Goal: Obtain resource: Download file/media

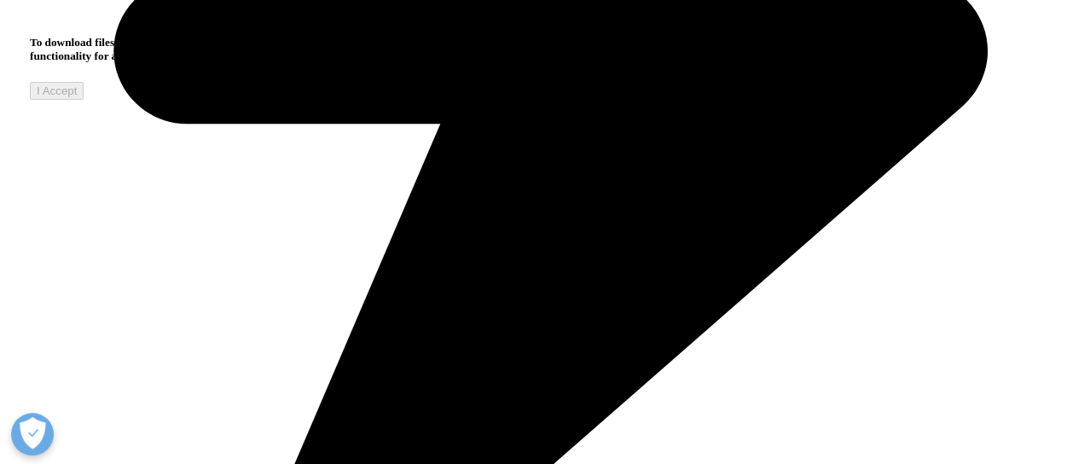
scroll to position [682, 0]
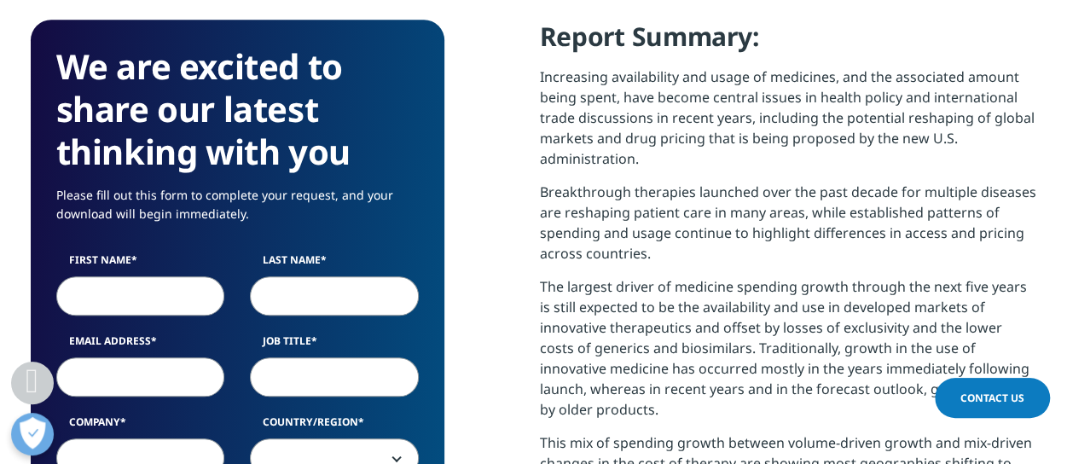
scroll to position [909, 0]
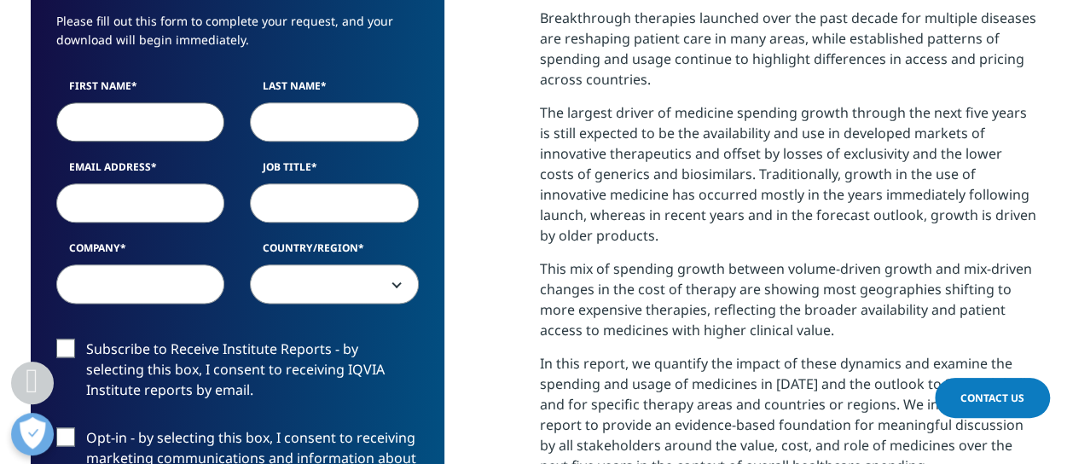
click at [197, 127] on input "First Name" at bounding box center [140, 121] width 169 height 39
type input "[PERSON_NAME]"
click at [285, 125] on input "Last Name" at bounding box center [334, 121] width 169 height 39
type input "nag"
click at [174, 211] on input "Email Address" at bounding box center [140, 202] width 169 height 39
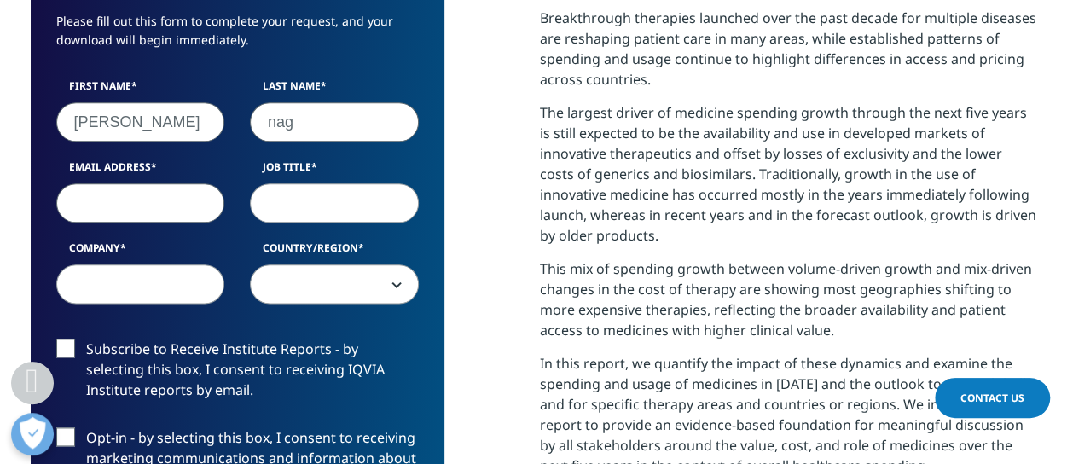
type input "[PERSON_NAME][EMAIL_ADDRESS][DOMAIN_NAME]"
click at [302, 210] on input "Job Title" at bounding box center [334, 202] width 169 height 39
type input "manager"
click at [130, 278] on input "Company" at bounding box center [140, 283] width 169 height 39
type input "PwC"
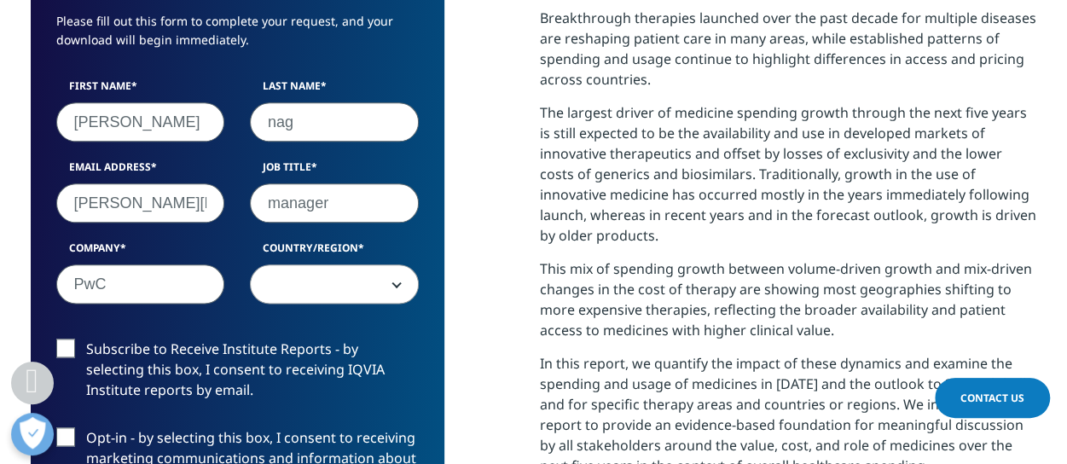
click at [302, 284] on span at bounding box center [334, 284] width 167 height 39
click at [309, 288] on span at bounding box center [334, 284] width 167 height 39
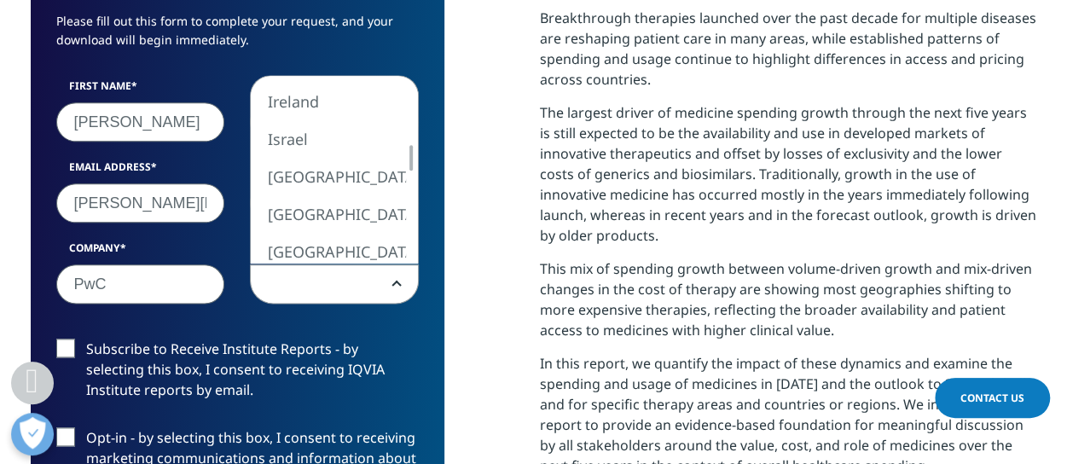
select select "India"
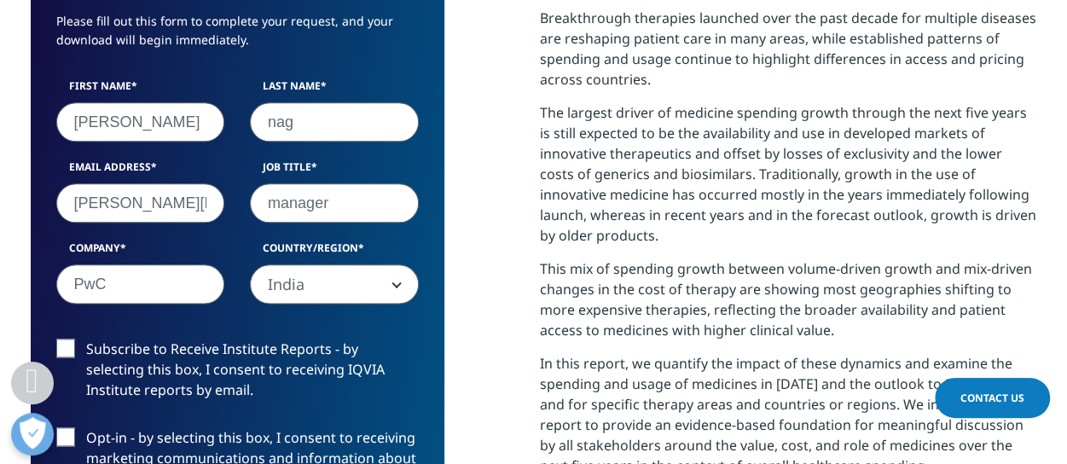
scroll to position [1250, 0]
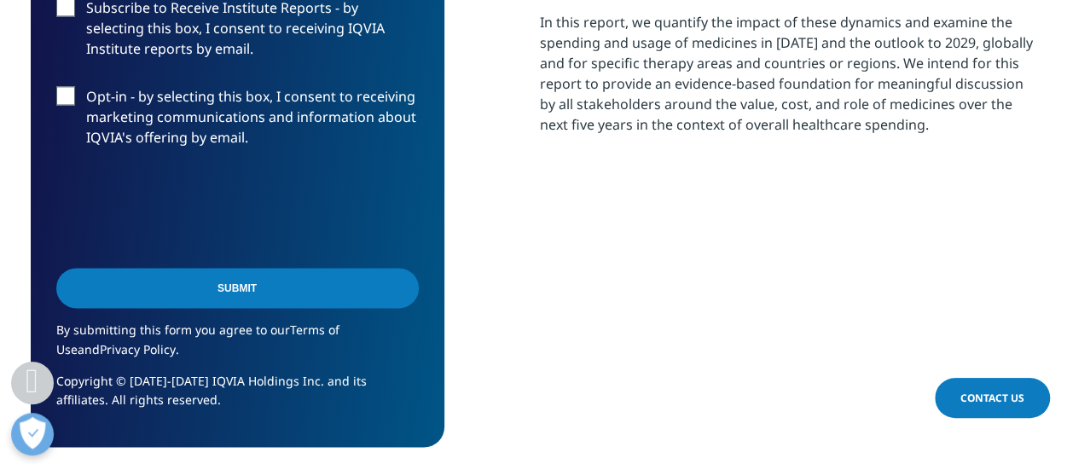
click at [310, 291] on input "Submit" at bounding box center [237, 288] width 362 height 40
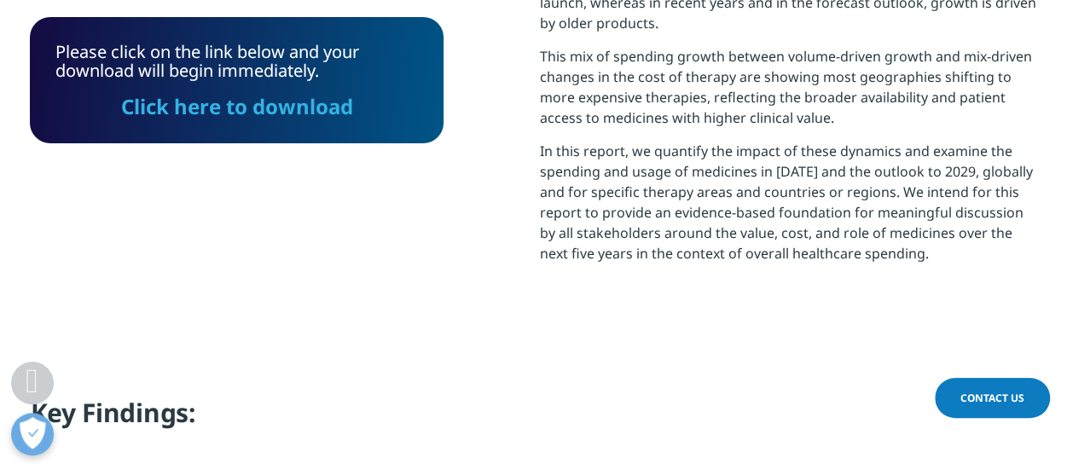
scroll to position [686, 1006]
click at [328, 101] on link "Click here to download" at bounding box center [237, 106] width 232 height 28
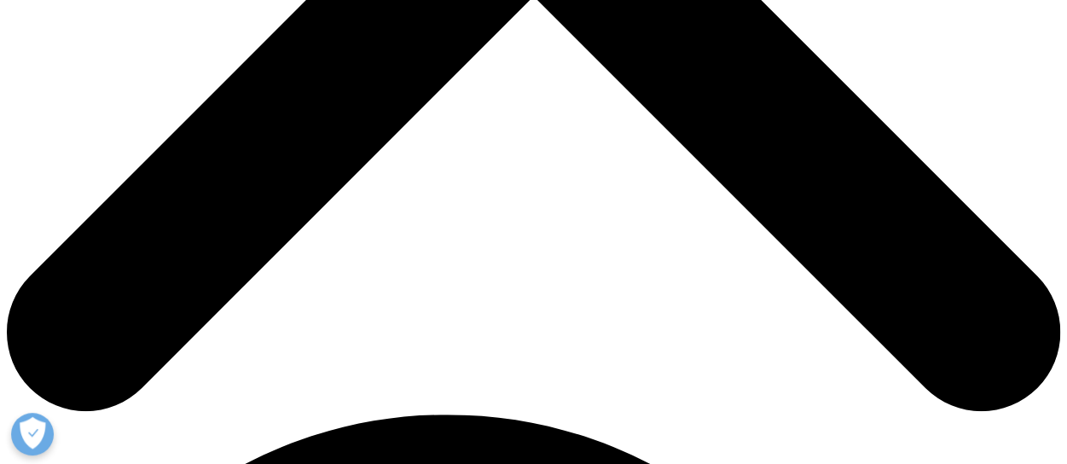
scroll to position [682, 0]
